Goal: Find specific page/section: Find specific page/section

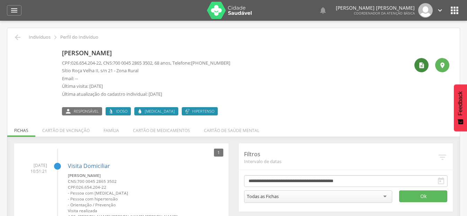
click at [422, 71] on div "" at bounding box center [421, 65] width 14 height 14
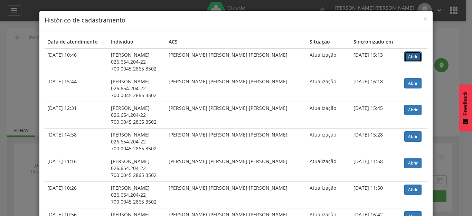
click at [407, 55] on link "Abrir" at bounding box center [413, 57] width 17 height 10
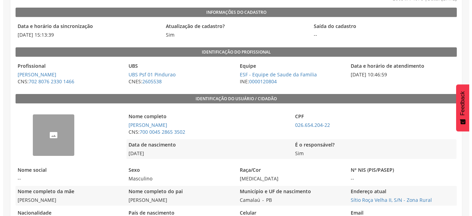
scroll to position [69, 0]
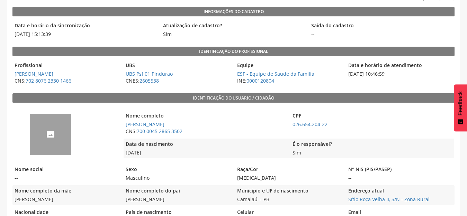
click at [30, 118] on img "--" at bounding box center [30, 118] width 0 height 0
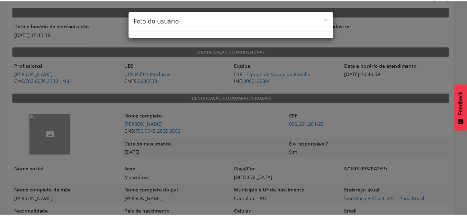
scroll to position [32, 0]
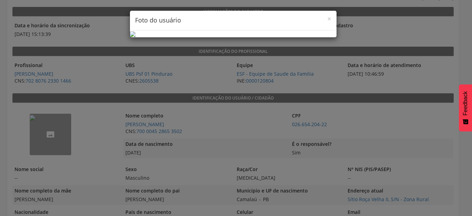
click at [348, 30] on div "× Foto do usuário" at bounding box center [236, 108] width 472 height 216
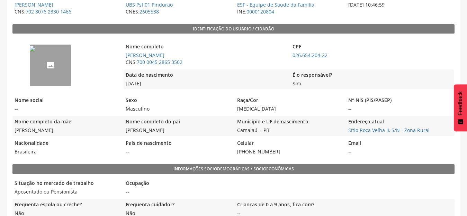
scroll to position [104, 0]
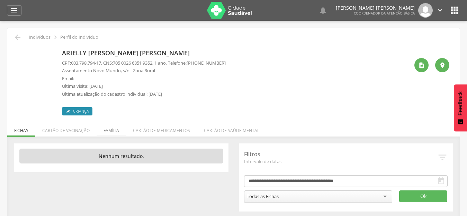
click at [113, 131] on li "Família" at bounding box center [111, 129] width 29 height 16
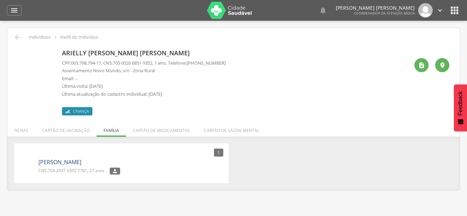
click at [43, 164] on link "[PERSON_NAME]" at bounding box center [59, 162] width 43 height 8
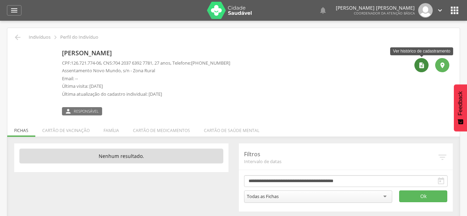
click at [421, 68] on icon "" at bounding box center [421, 65] width 7 height 7
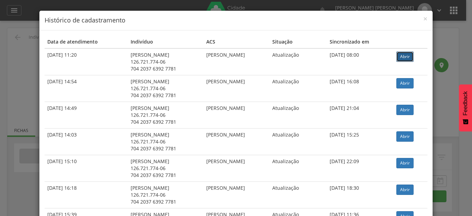
click at [400, 61] on link "Abrir" at bounding box center [405, 57] width 17 height 10
click at [424, 18] on span "×" at bounding box center [426, 19] width 4 height 10
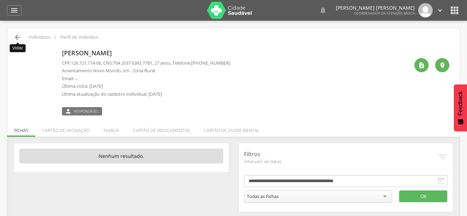
click at [16, 37] on icon "" at bounding box center [17, 37] width 8 height 8
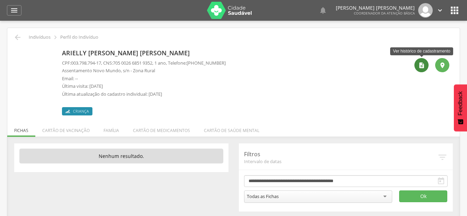
click at [421, 67] on icon "" at bounding box center [421, 65] width 7 height 7
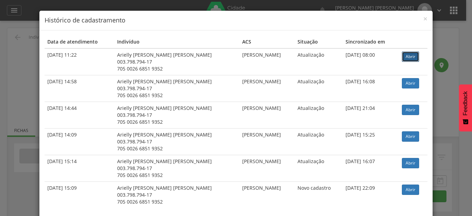
click at [409, 60] on link "Abrir" at bounding box center [410, 57] width 17 height 10
click at [424, 21] on span "×" at bounding box center [426, 19] width 4 height 10
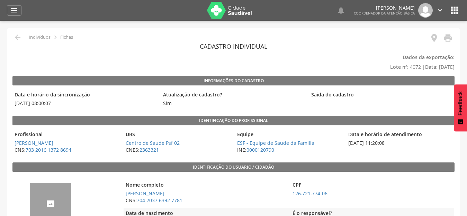
click at [30, 187] on img "--" at bounding box center [30, 187] width 0 height 0
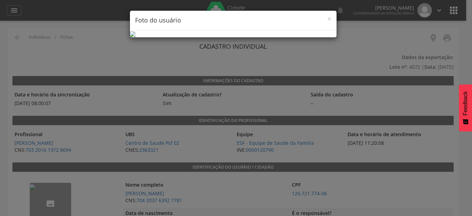
click at [324, 18] on h4 "Foto do usuário" at bounding box center [233, 20] width 196 height 9
click at [328, 18] on span "×" at bounding box center [330, 19] width 4 height 10
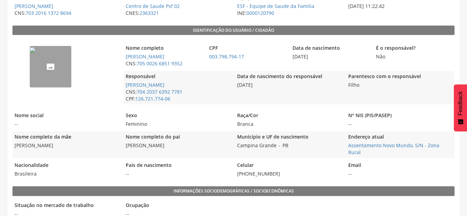
scroll to position [138, 0]
